Goal: Find contact information: Find contact information

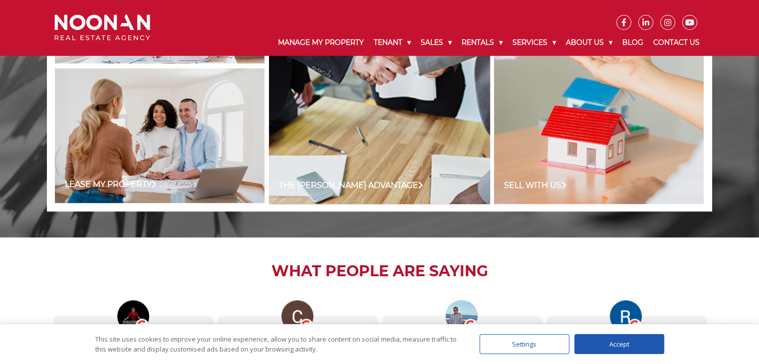
scroll to position [1108, 0]
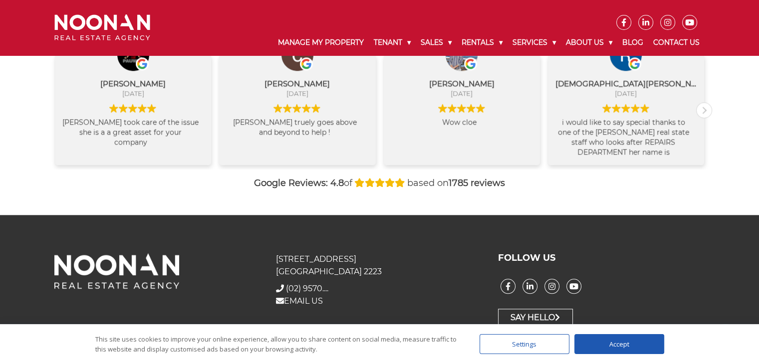
click at [614, 340] on div "Accept" at bounding box center [619, 344] width 90 height 20
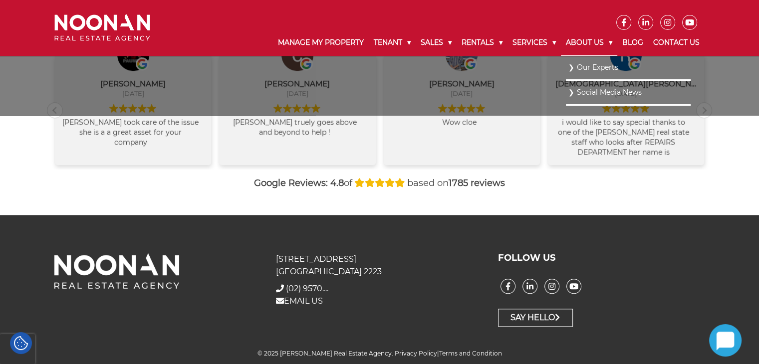
click at [591, 42] on link "About Us" at bounding box center [589, 43] width 56 height 26
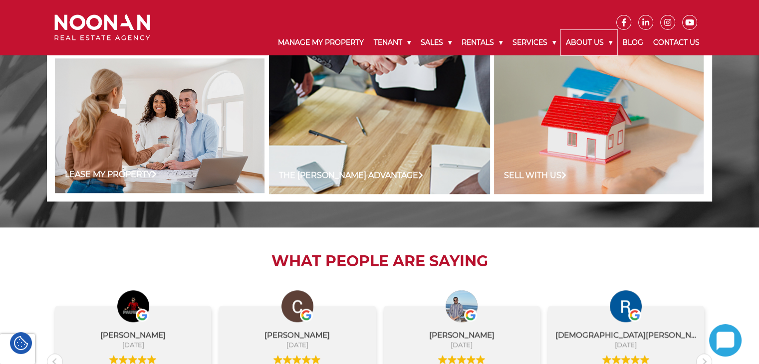
scroll to position [1108, 0]
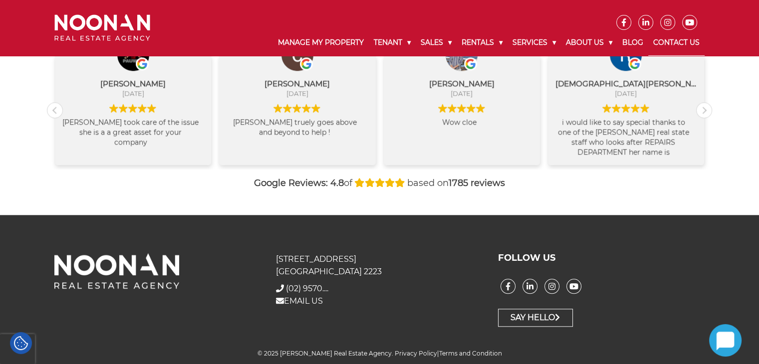
click at [685, 40] on link "Contact Us" at bounding box center [676, 43] width 56 height 26
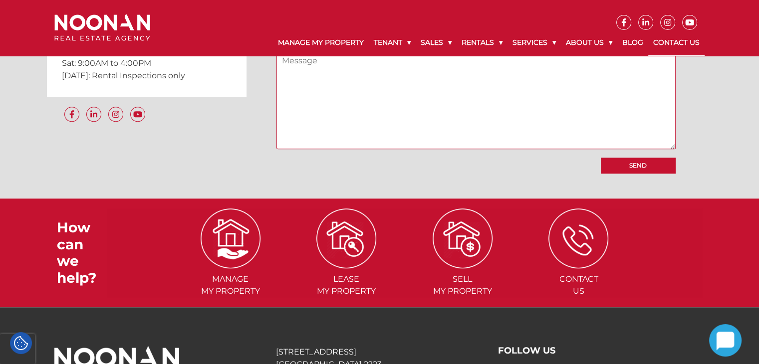
scroll to position [1019, 0]
